Goal: Transaction & Acquisition: Obtain resource

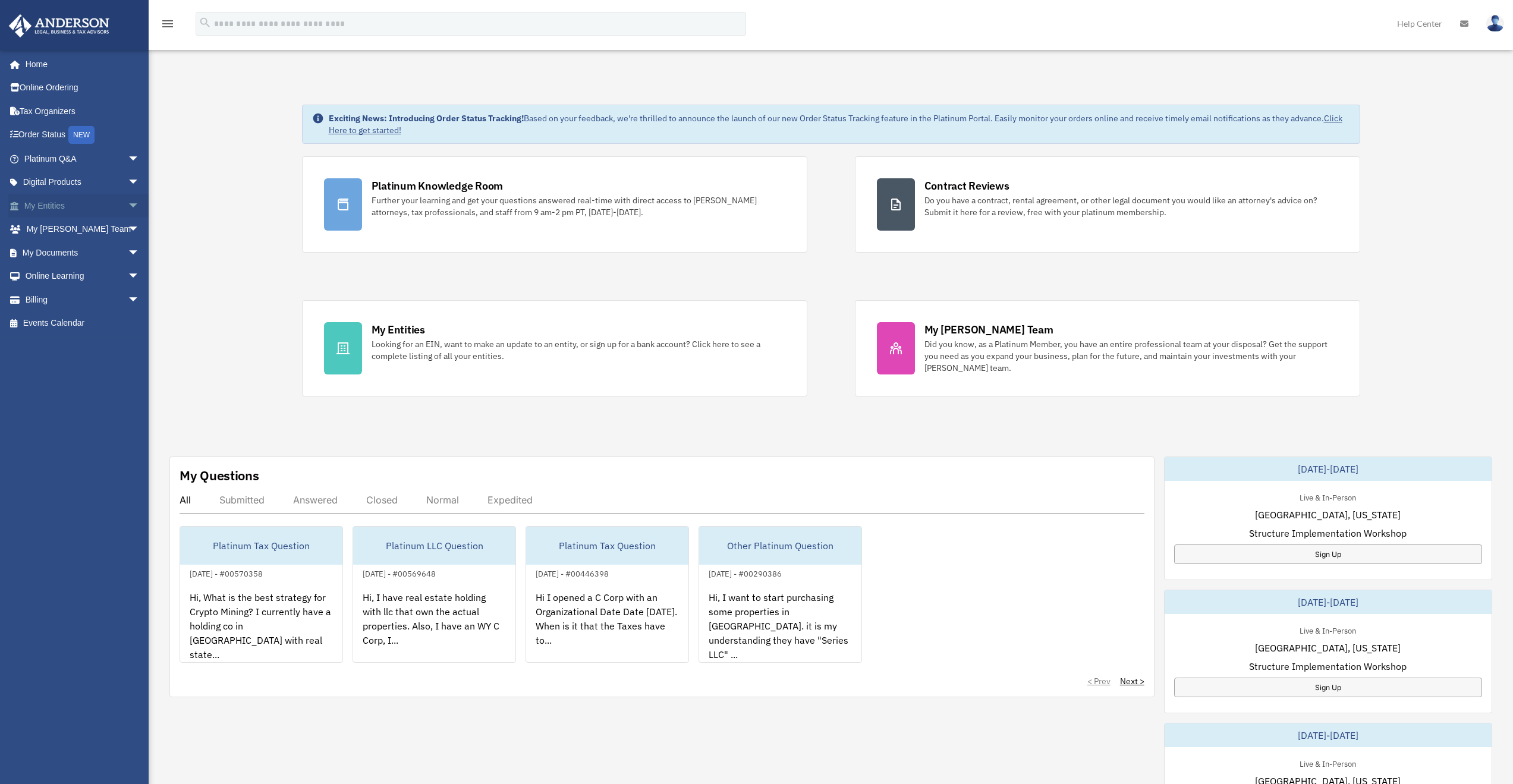
click at [41, 200] on link "My Entities arrow_drop_down" at bounding box center [83, 205] width 149 height 24
click at [48, 254] on link "My Documents arrow_drop_down" at bounding box center [83, 252] width 149 height 24
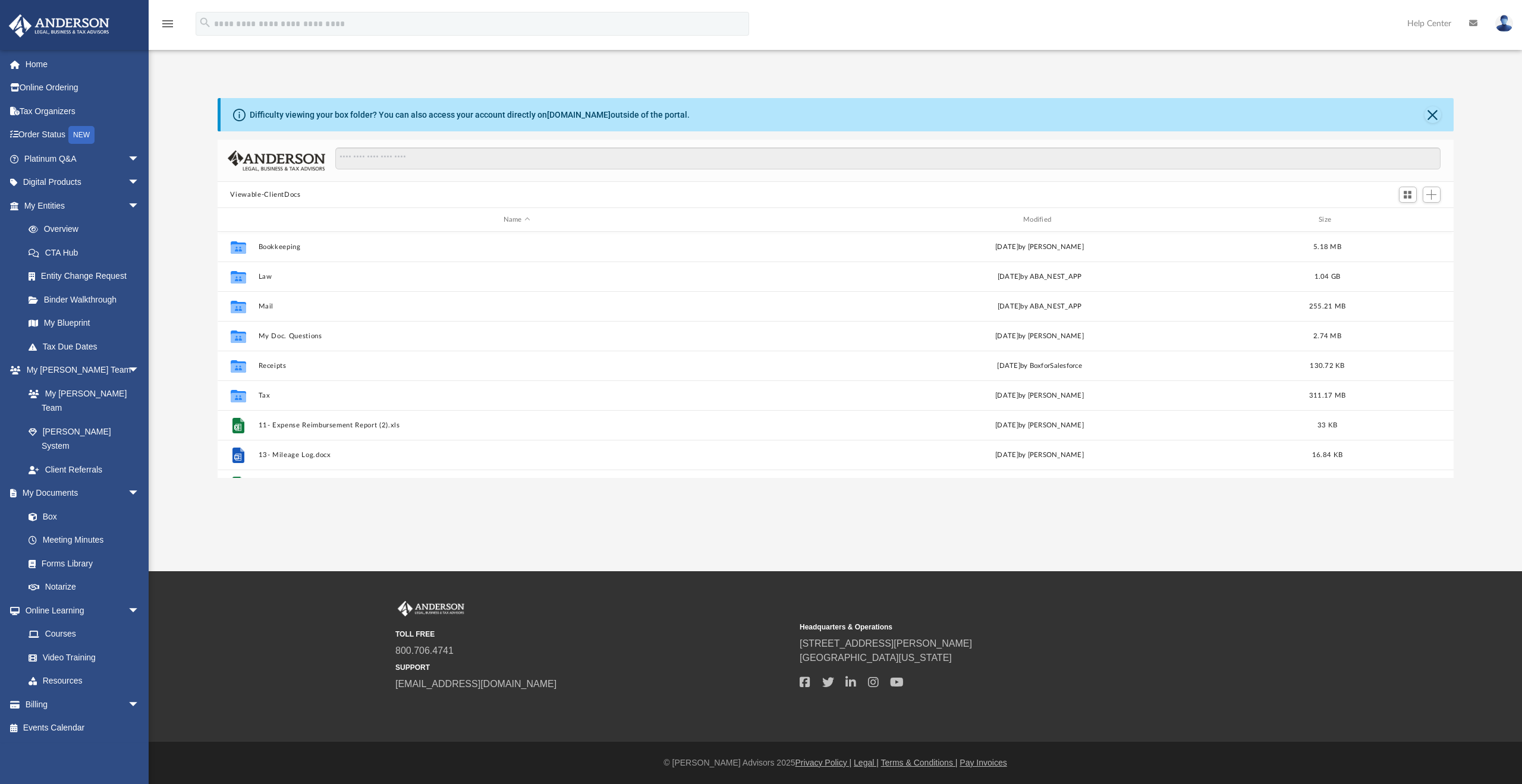
scroll to position [261, 1227]
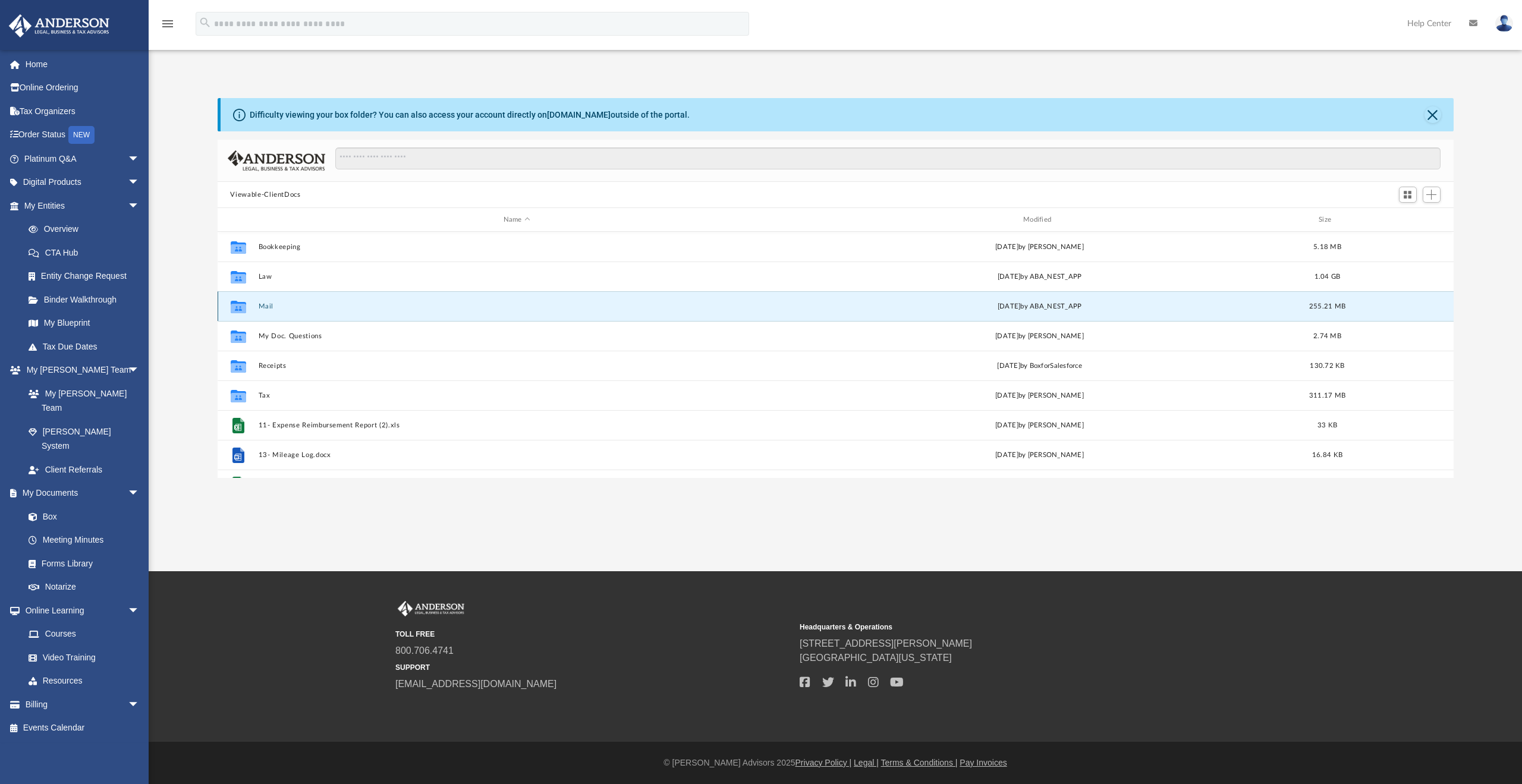
click at [266, 303] on button "Mail" at bounding box center [516, 307] width 517 height 8
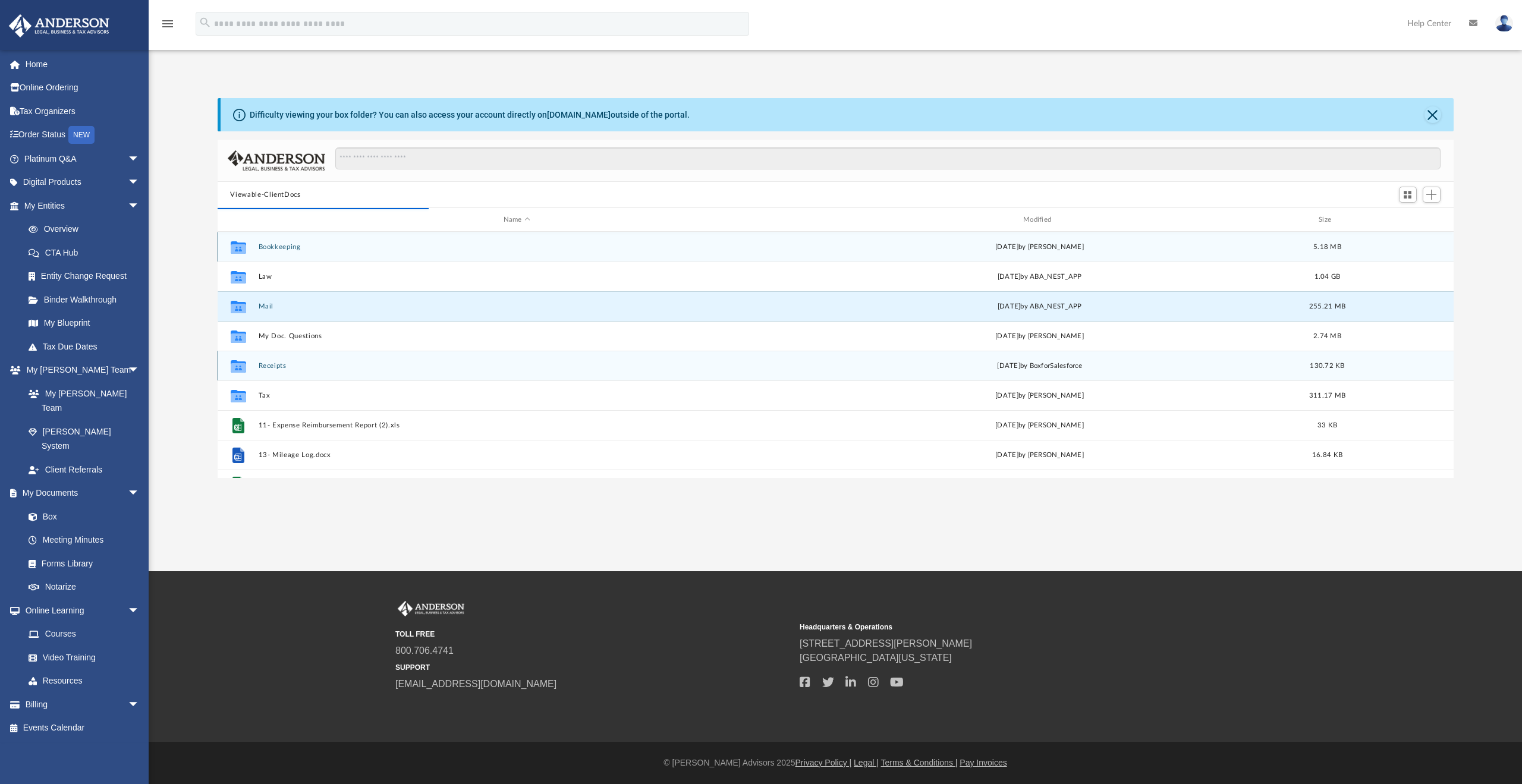
scroll to position [225, 1227]
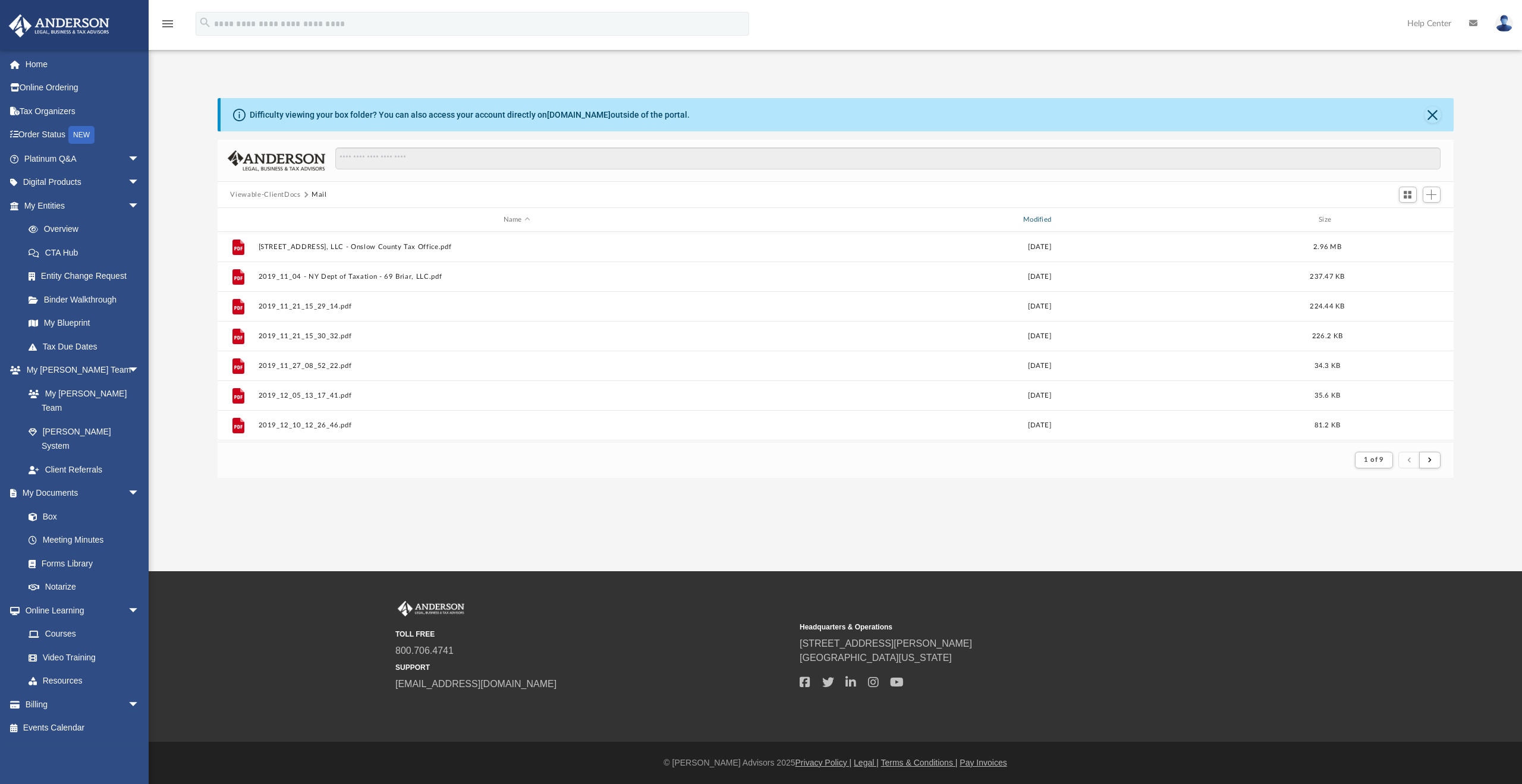
click at [1050, 218] on div "Modified" at bounding box center [1040, 219] width 518 height 11
click at [1053, 214] on div "Modified" at bounding box center [1040, 219] width 518 height 11
click at [1041, 219] on div "Modified" at bounding box center [1040, 219] width 518 height 11
click at [1037, 218] on div "Modified" at bounding box center [1040, 219] width 518 height 11
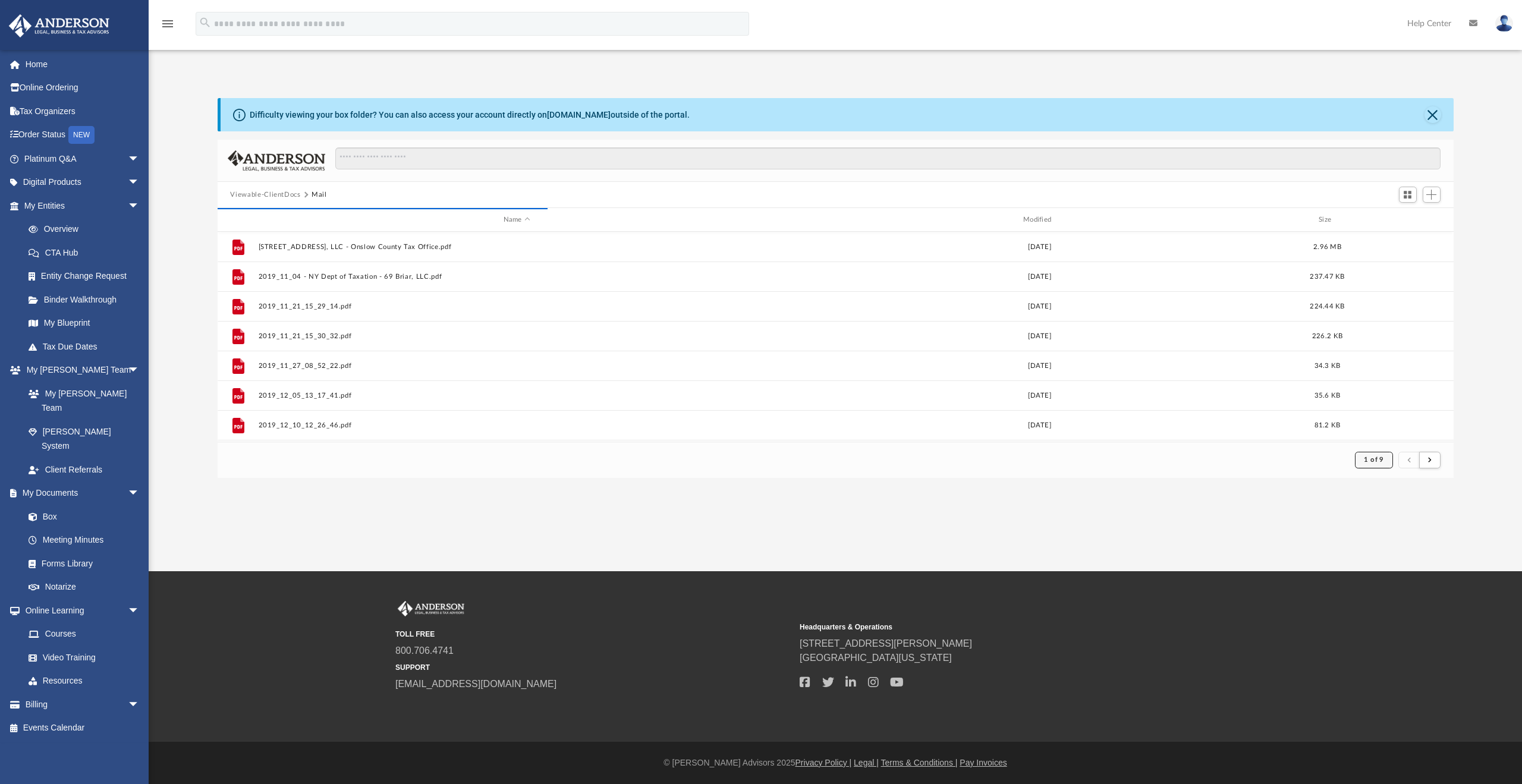
click at [1386, 456] on button "1 of 9" at bounding box center [1373, 460] width 37 height 17
click at [1054, 218] on div "Modified" at bounding box center [1040, 219] width 518 height 11
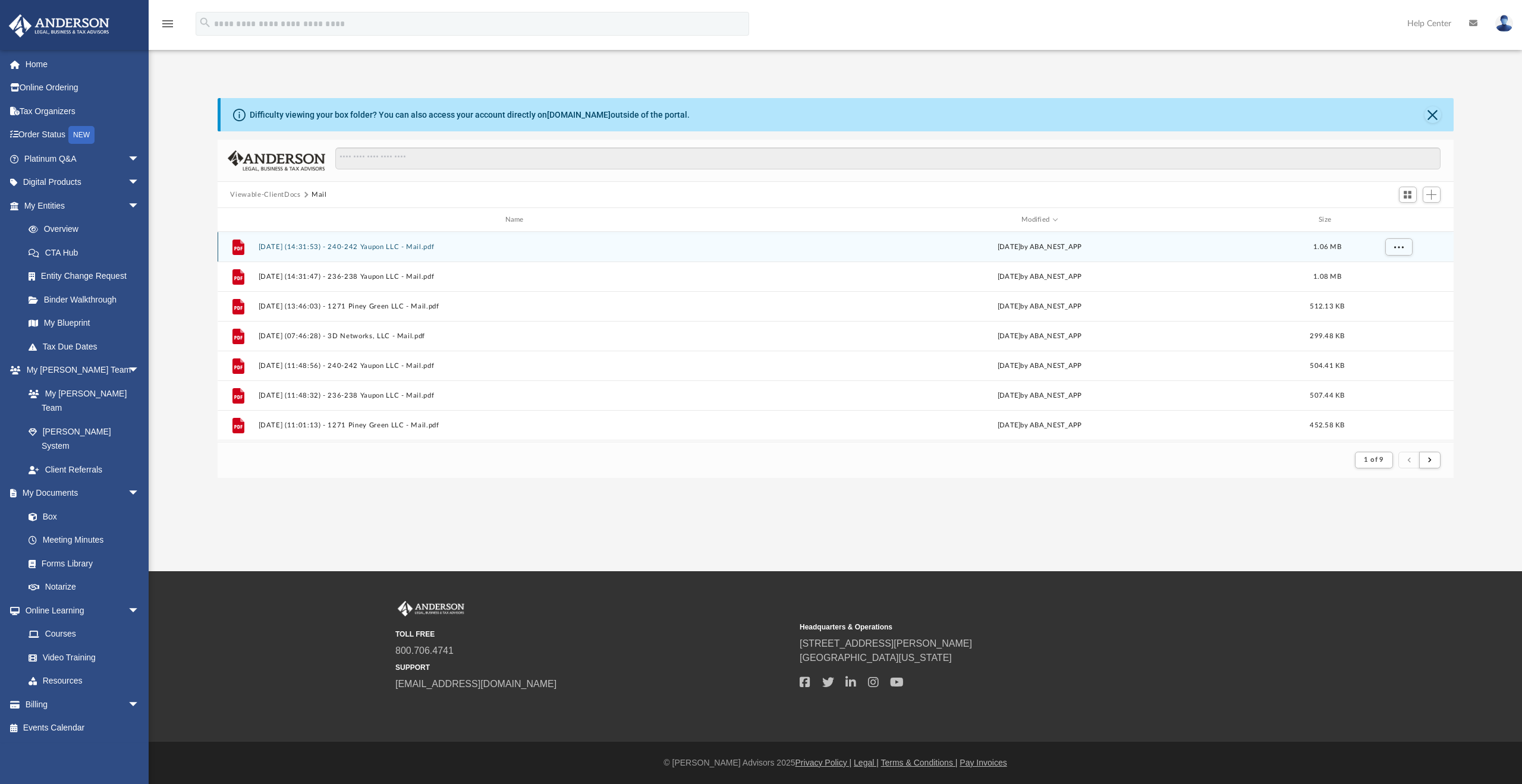
click at [505, 248] on button "[DATE] (14:31:53) - 240-242 Yaupon LLC - Mail.pdf" at bounding box center [516, 248] width 517 height 8
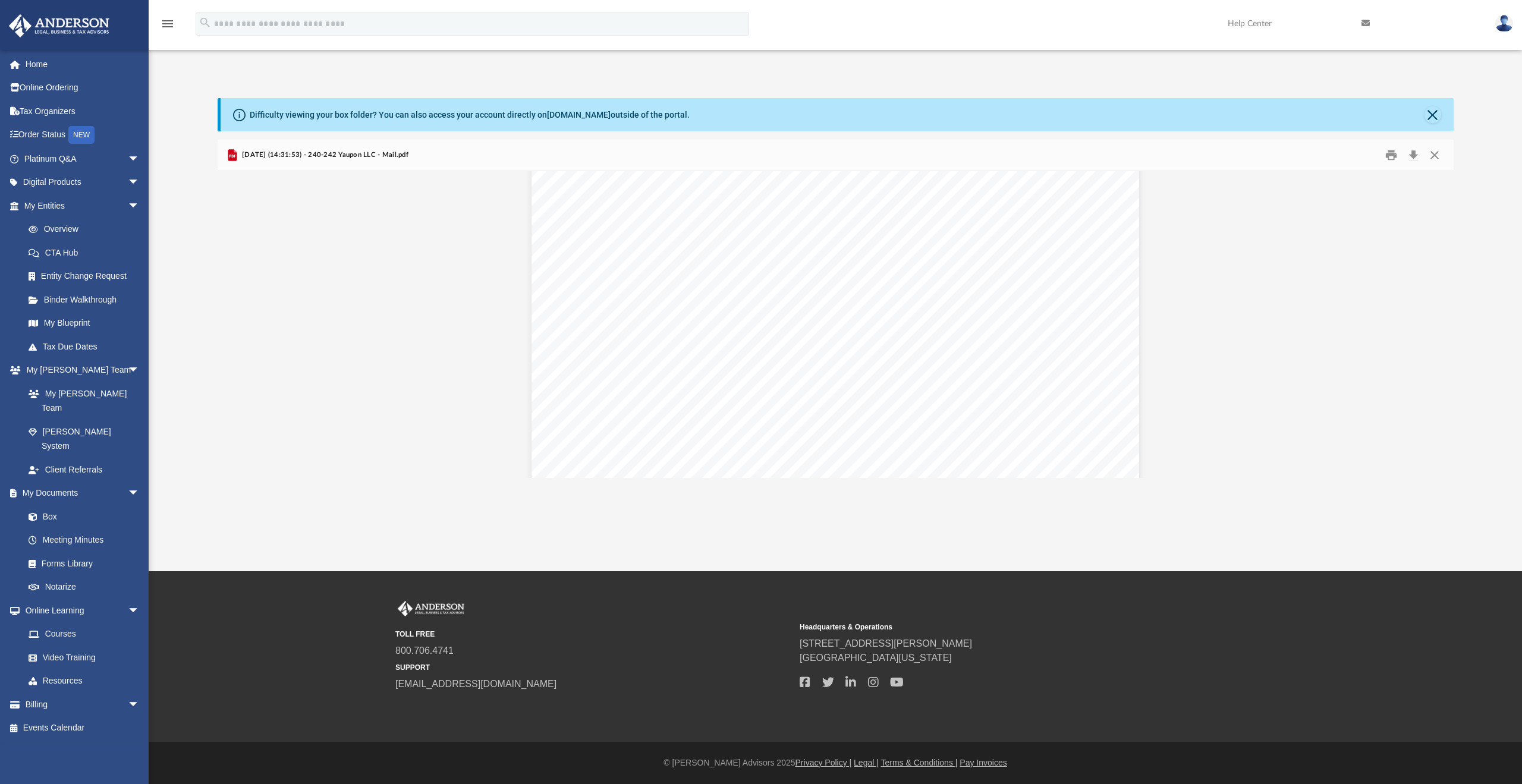
scroll to position [4493, 0]
click at [1438, 152] on button "Close" at bounding box center [1434, 155] width 21 height 19
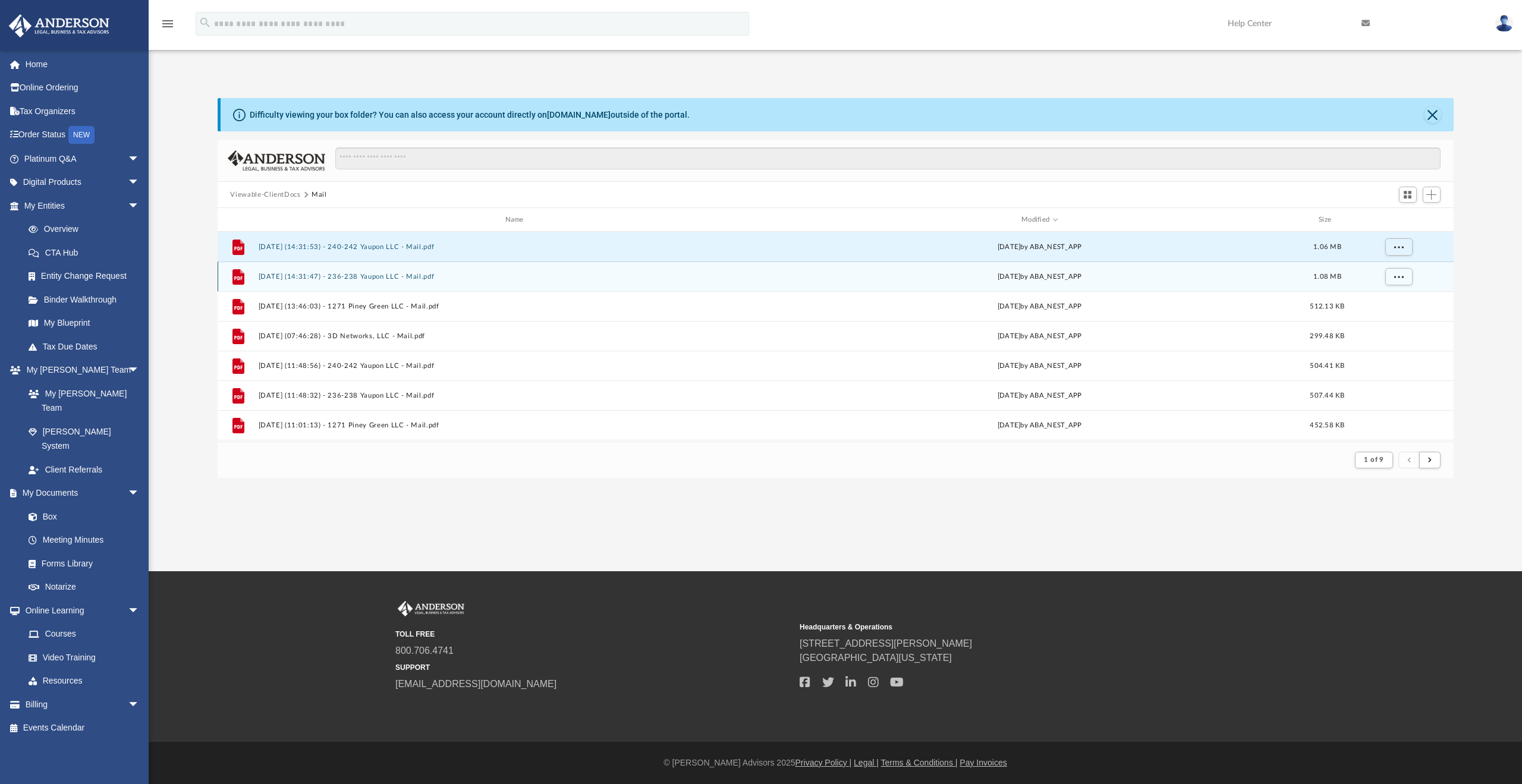
click at [378, 273] on button "[DATE] (14:31:47) - 236-238 Yaupon LLC - Mail.pdf" at bounding box center [516, 277] width 517 height 8
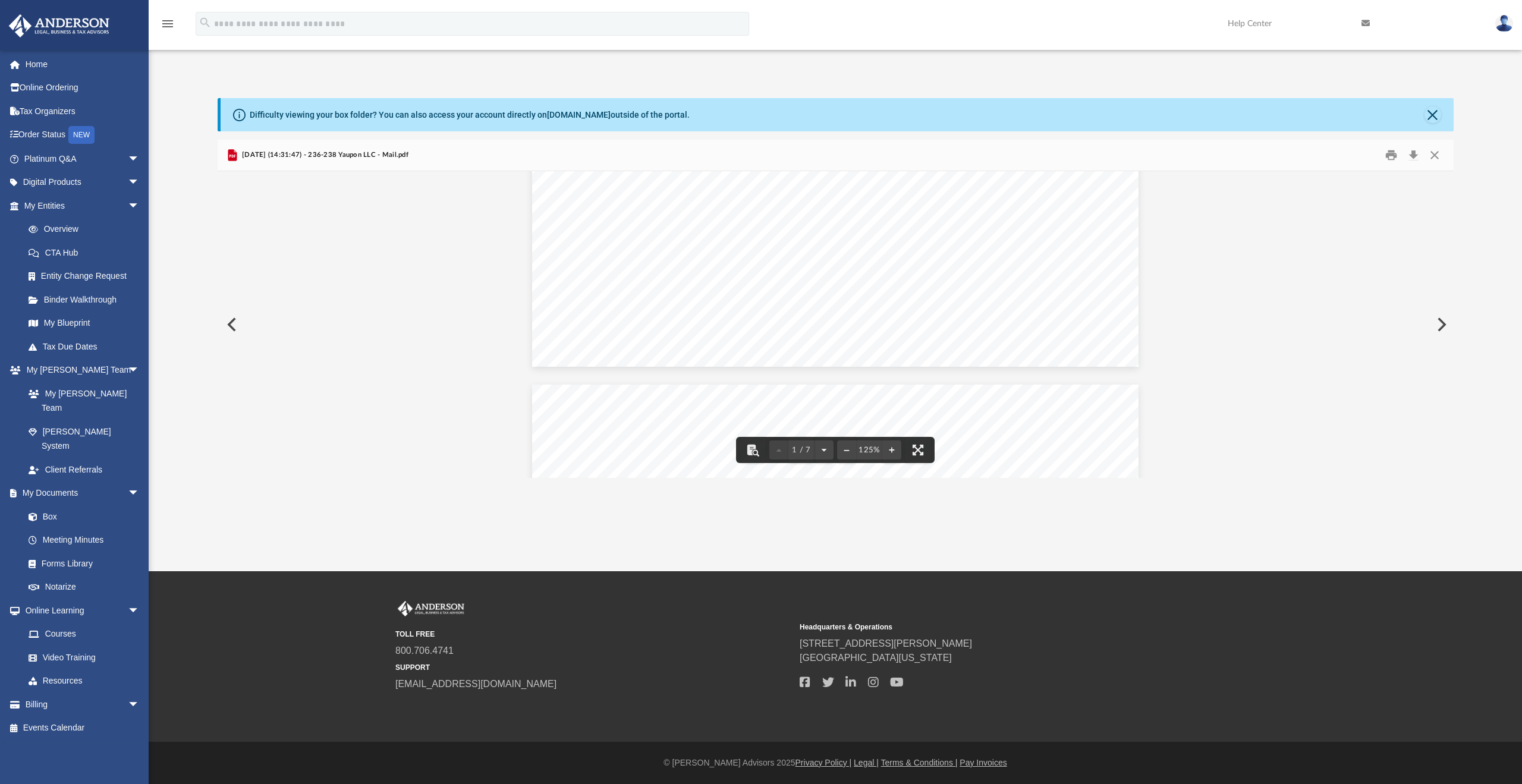
scroll to position [0, 0]
click at [50, 138] on link "Order Status NEW" at bounding box center [83, 136] width 149 height 24
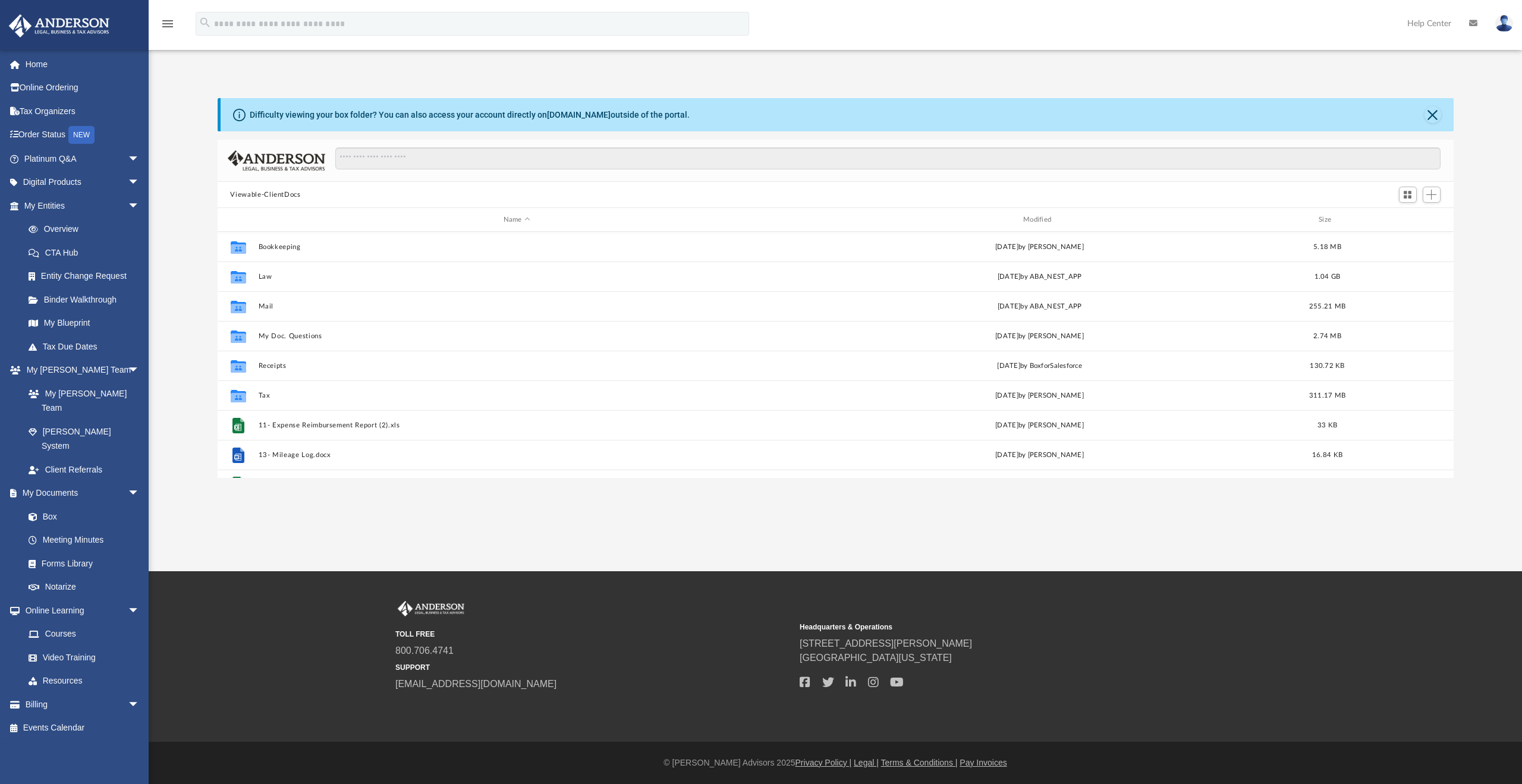
scroll to position [261, 1227]
